Goal: Transaction & Acquisition: Download file/media

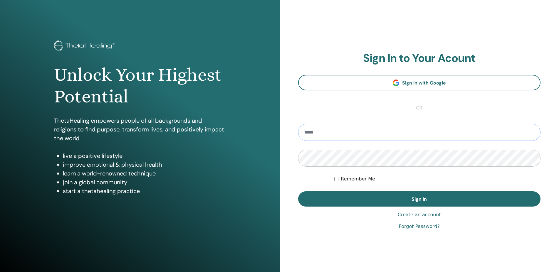
click at [341, 132] on input "email" at bounding box center [419, 132] width 243 height 17
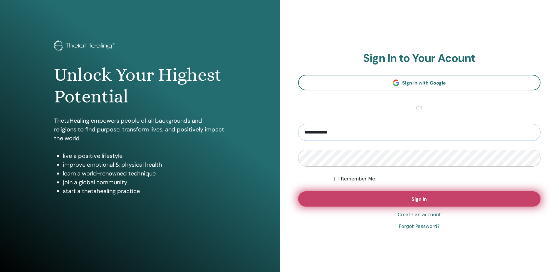
type input "**********"
click at [402, 195] on button "Sign In" at bounding box center [419, 199] width 243 height 15
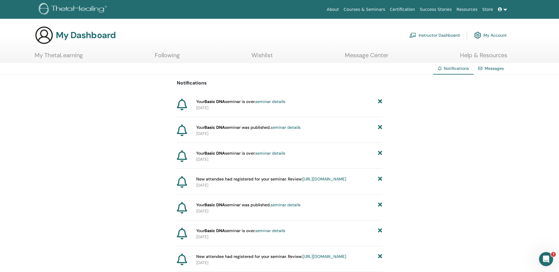
click at [489, 33] on link "My Account" at bounding box center [490, 35] width 33 height 13
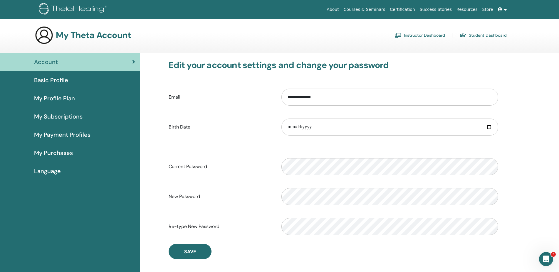
click at [55, 82] on span "Basic Profile" at bounding box center [51, 80] width 34 height 9
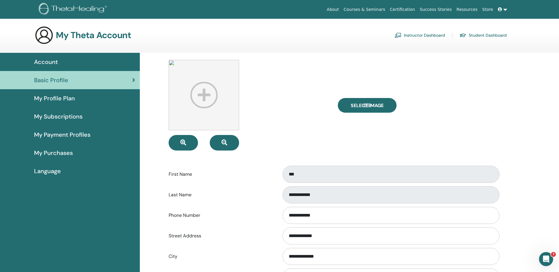
click at [63, 98] on span "My Profile Plan" at bounding box center [54, 98] width 41 height 9
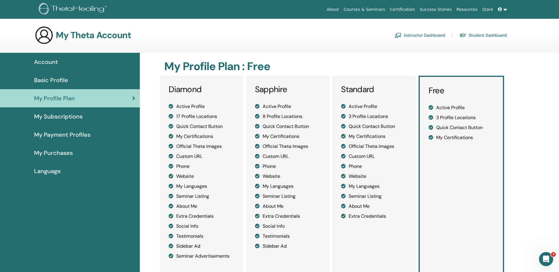
click at [60, 115] on span "My Subscriptions" at bounding box center [58, 116] width 48 height 9
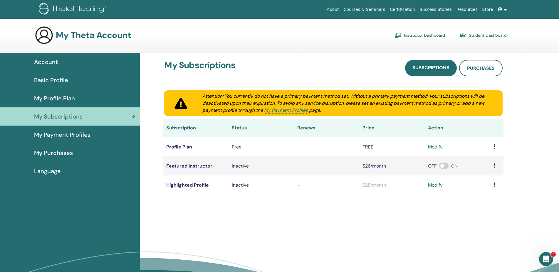
click at [416, 11] on link "Certification" at bounding box center [403, 9] width 30 height 11
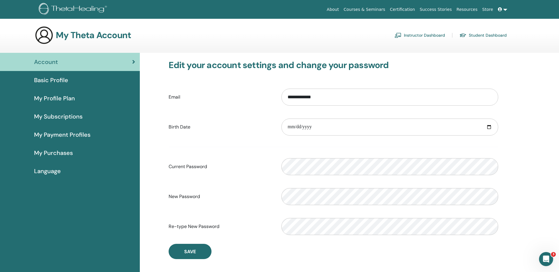
click at [490, 37] on link "Student Dashboard" at bounding box center [483, 35] width 47 height 9
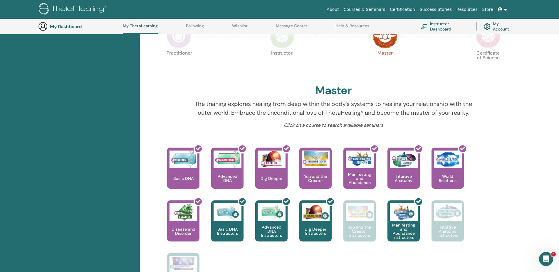
scroll to position [135, 0]
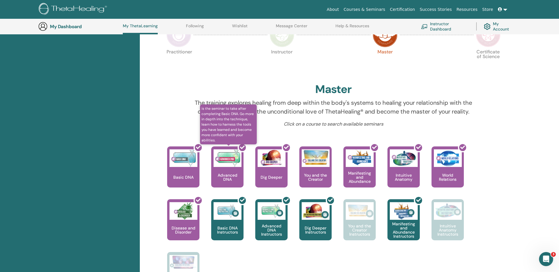
click at [226, 173] on div at bounding box center [231, 169] width 32 height 53
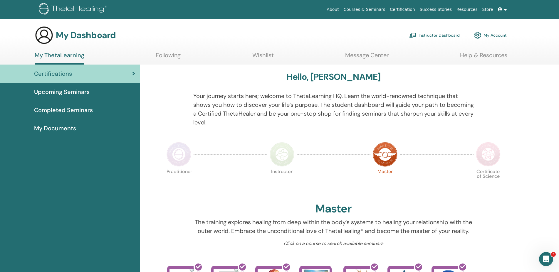
click at [63, 112] on span "Completed Seminars" at bounding box center [63, 110] width 59 height 9
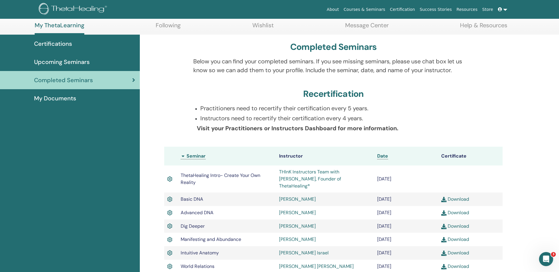
scroll to position [75, 0]
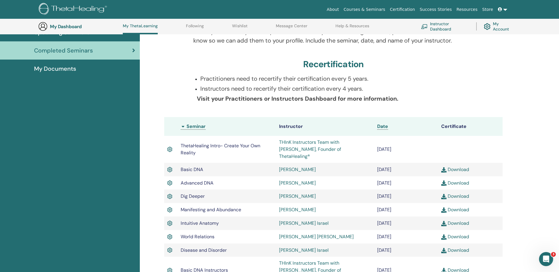
click at [455, 180] on link "Download" at bounding box center [455, 183] width 28 height 6
